Goal: Task Accomplishment & Management: Manage account settings

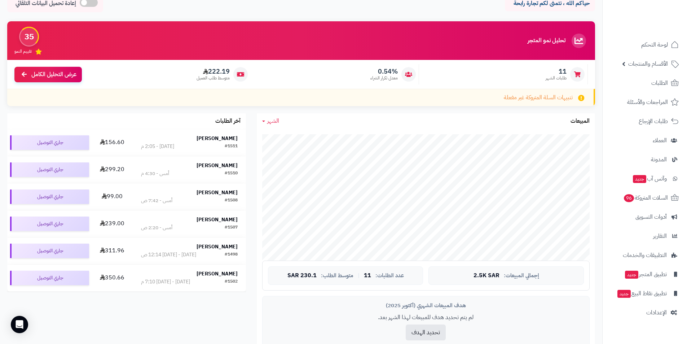
scroll to position [72, 0]
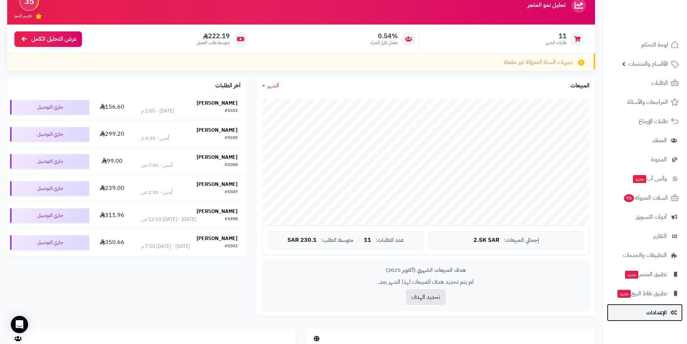
click at [660, 319] on link "الإعدادات" at bounding box center [645, 312] width 76 height 17
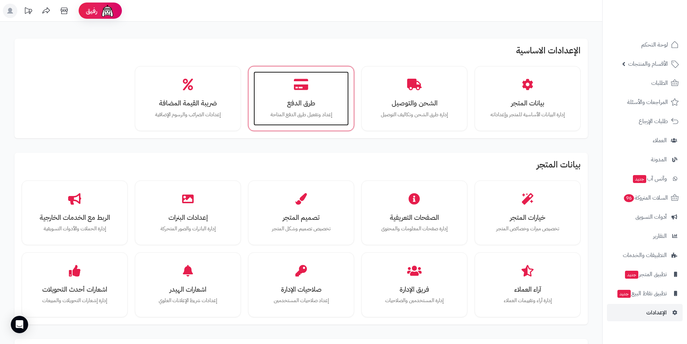
click at [300, 103] on h3 "طرق الدفع" at bounding box center [301, 103] width 81 height 8
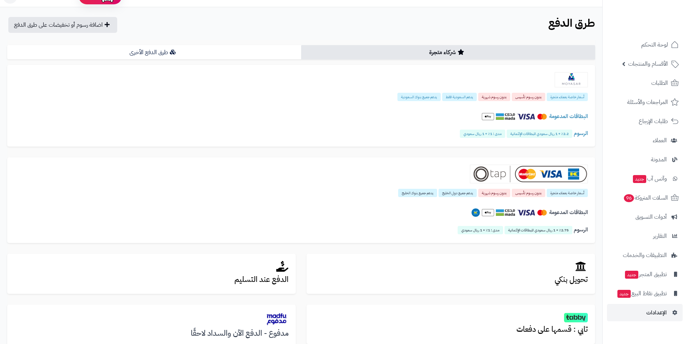
scroll to position [72, 0]
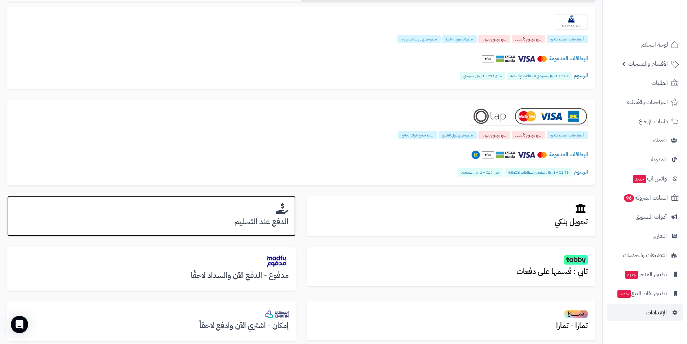
click at [201, 205] on h2 at bounding box center [151, 209] width 274 height 12
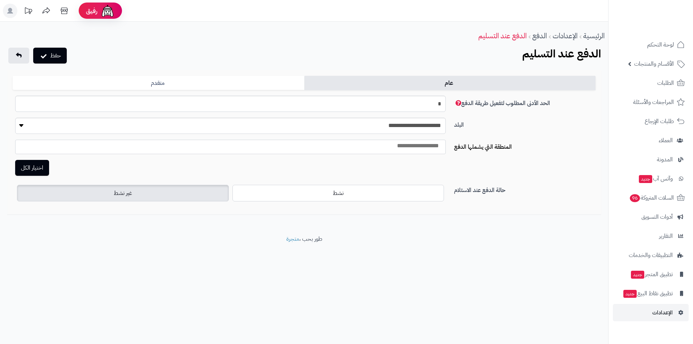
select select
click at [161, 195] on label "غير نشط" at bounding box center [123, 193] width 212 height 17
click at [52, 57] on button "حفظ" at bounding box center [50, 55] width 34 height 16
